Goal: Register for event/course

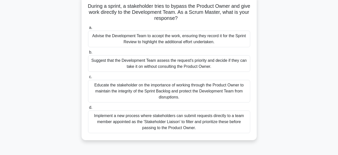
scroll to position [34, 0]
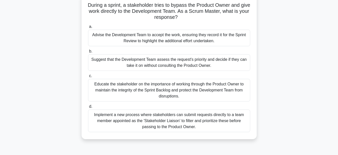
click at [163, 84] on div "Educate the stakeholder on the importance of working through the Product Owner …" at bounding box center [169, 90] width 162 height 23
click at [88, 77] on input "c. Educate the stakeholder on the importance of working through the Product Own…" at bounding box center [88, 75] width 0 height 3
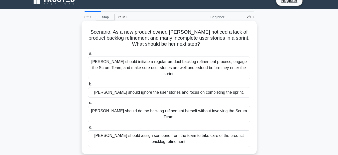
scroll to position [7, 0]
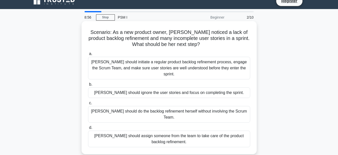
click at [156, 66] on div "Sara should initiate a regular product backlog refinement process, engage the S…" at bounding box center [169, 68] width 162 height 23
click at [88, 55] on input "a. Sara should initiate a regular product backlog refinement process, engage th…" at bounding box center [88, 53] width 0 height 3
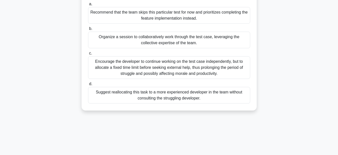
scroll to position [58, 0]
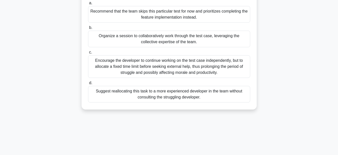
click at [150, 47] on div "Organize a session to collaboratively work through the test case, leveraging th…" at bounding box center [169, 39] width 162 height 17
click at [88, 29] on input "b. Organize a session to collaboratively work through the test case, leveraging…" at bounding box center [88, 27] width 0 height 3
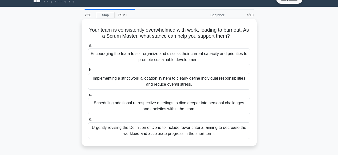
scroll to position [10, 0]
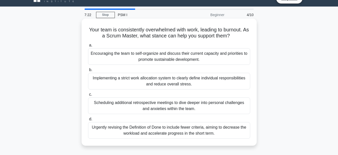
click at [151, 51] on div "Encouraging the team to self-organize and discuss their current capacity and pr…" at bounding box center [169, 56] width 162 height 17
click at [88, 47] on input "a. Encouraging the team to self-organize and discuss their current capacity and…" at bounding box center [88, 45] width 0 height 3
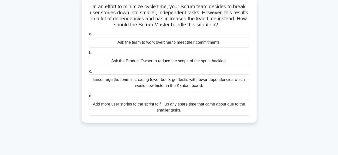
scroll to position [36, 0]
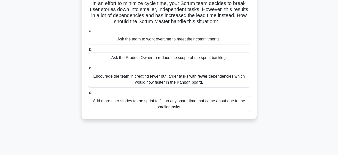
click at [146, 108] on div "Add more user stories to the sprint to fill up any spare time that came about d…" at bounding box center [169, 103] width 162 height 17
click at [88, 94] on input "d. Add more user stories to the sprint to fill up any spare time that came abou…" at bounding box center [88, 92] width 0 height 3
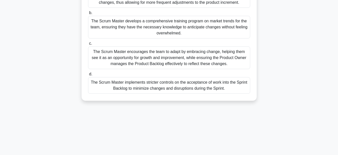
scroll to position [79, 0]
click at [181, 58] on div "The Scrum Master encourages the team to adapt by embracing change, helping them…" at bounding box center [169, 57] width 162 height 23
click at [88, 45] on input "c. The Scrum Master encourages the team to adapt by embracing change, helping t…" at bounding box center [88, 42] width 0 height 3
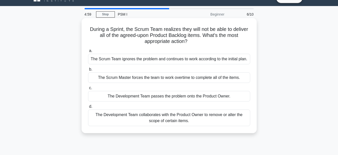
scroll to position [0, 0]
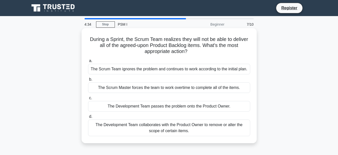
click at [145, 128] on div "The Development Team collaborates with the Product Owner to remove or alter the…" at bounding box center [169, 127] width 162 height 17
click at [88, 118] on input "d. The Development Team collaborates with the Product Owner to remove or alter …" at bounding box center [88, 116] width 0 height 3
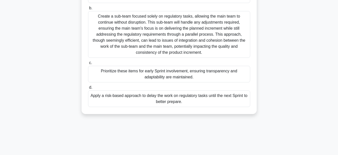
scroll to position [84, 0]
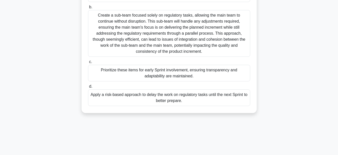
click at [168, 75] on div "Prioritize these items for early Sprint involvement, ensuring transparency and …" at bounding box center [169, 73] width 162 height 17
click at [88, 63] on input "c. Prioritize these items for early Sprint involvement, ensuring transparency a…" at bounding box center [88, 61] width 0 height 3
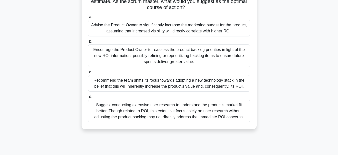
scroll to position [51, 0]
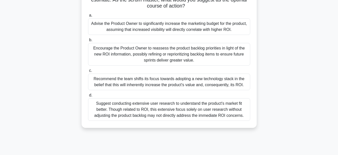
click at [151, 53] on div "Encourage the Product Owner to reassess the product backlog priorities in light…" at bounding box center [169, 54] width 162 height 23
click at [88, 42] on input "b. Encourage the Product Owner to reassess the product backlog priorities in li…" at bounding box center [88, 39] width 0 height 3
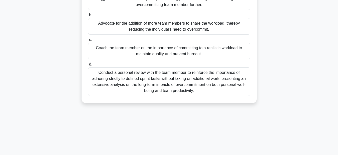
scroll to position [73, 0]
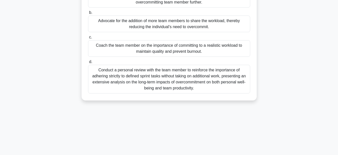
click at [173, 48] on div "Coach the team member on the importance of committing to a realistic workload t…" at bounding box center [169, 48] width 162 height 17
click at [88, 39] on input "c. Coach the team member on the importance of committing to a realistic workloa…" at bounding box center [88, 37] width 0 height 3
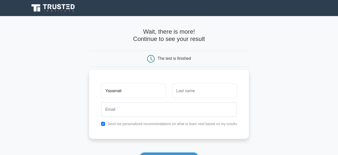
type input "Yasamali"
click at [184, 91] on input "text" at bounding box center [204, 90] width 65 height 15
type input "Hettiarachchi"
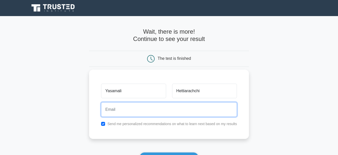
click at [156, 111] on input "email" at bounding box center [169, 109] width 136 height 15
type input "yasamali.h@cargillsceylon.com"
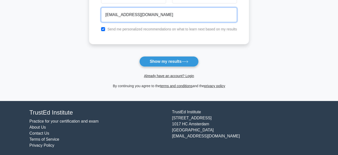
scroll to position [96, 0]
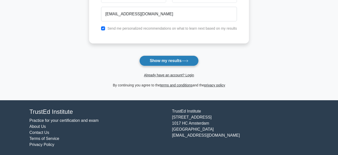
click at [173, 64] on button "Show my results" at bounding box center [169, 60] width 59 height 11
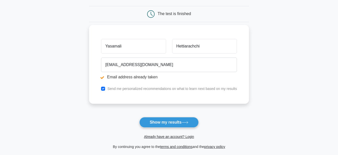
scroll to position [64, 0]
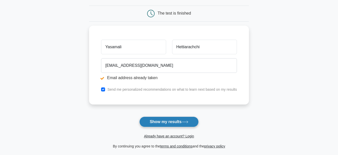
click at [167, 123] on button "Show my results" at bounding box center [169, 121] width 59 height 11
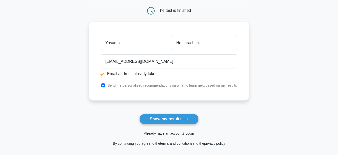
scroll to position [67, 0]
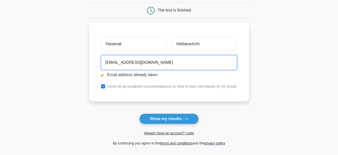
drag, startPoint x: 168, startPoint y: 63, endPoint x: 76, endPoint y: 70, distance: 92.0
click at [76, 70] on main "Email address already taken Wait, there is more! Continue to see your result Th…" at bounding box center [169, 53] width 338 height 208
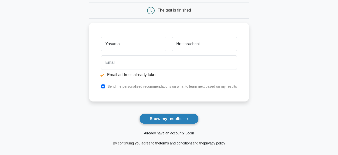
click at [168, 116] on button "Show my results" at bounding box center [169, 118] width 59 height 11
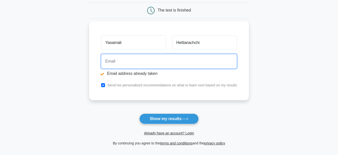
click at [133, 58] on input "email" at bounding box center [169, 61] width 136 height 15
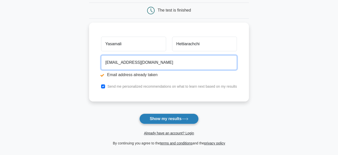
type input "nimmikah@gmail.com"
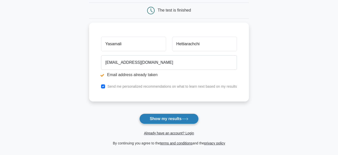
click at [160, 117] on button "Show my results" at bounding box center [169, 118] width 59 height 11
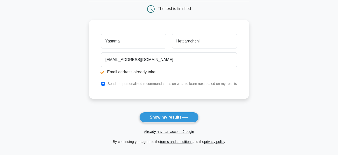
scroll to position [68, 0]
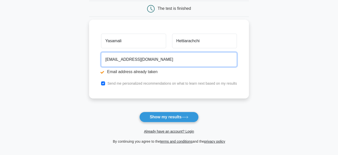
click at [131, 60] on input "[EMAIL_ADDRESS][DOMAIN_NAME]" at bounding box center [169, 59] width 136 height 15
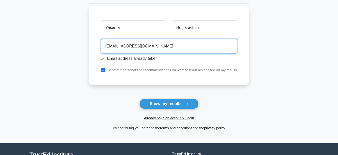
scroll to position [82, 0]
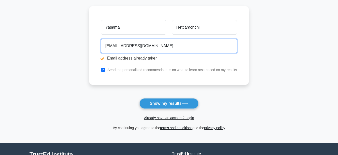
click at [153, 47] on input "[EMAIL_ADDRESS][DOMAIN_NAME]" at bounding box center [169, 46] width 136 height 15
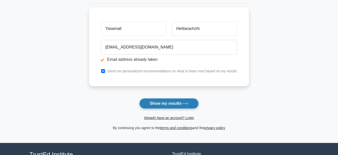
click at [160, 104] on button "Show my results" at bounding box center [169, 103] width 59 height 11
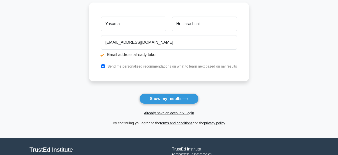
scroll to position [87, 0]
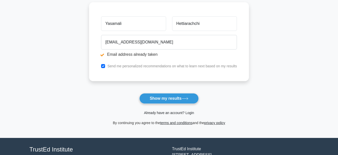
click at [166, 112] on link "Already have an account? Login" at bounding box center [169, 112] width 50 height 4
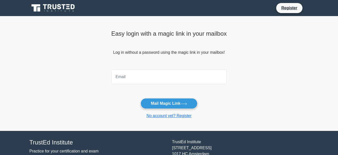
click at [123, 78] on input "email" at bounding box center [169, 76] width 116 height 15
drag, startPoint x: 173, startPoint y: 78, endPoint x: 25, endPoint y: 83, distance: 148.1
click at [25, 83] on main "Easy login with a magic link in your mailbox Log in without a password using th…" at bounding box center [169, 73] width 338 height 114
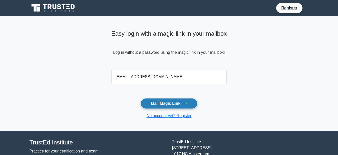
type input "nimmikah@gmail.com"
click at [164, 101] on button "Mail Magic Link" at bounding box center [169, 103] width 57 height 11
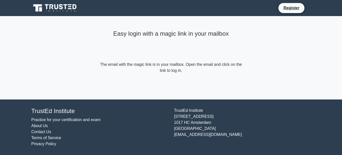
click at [221, 73] on form "The email with the magic link is in your mailbox. Open the email and click on t…" at bounding box center [171, 67] width 144 height 12
click at [206, 117] on div "[GEOGRAPHIC_DATA][STREET_ADDRESS] [EMAIL_ADDRESS][DOMAIN_NAME]" at bounding box center [242, 126] width 143 height 39
click at [202, 115] on div "[GEOGRAPHIC_DATA][STREET_ADDRESS] [EMAIL_ADDRESS][DOMAIN_NAME]" at bounding box center [242, 126] width 143 height 39
